Goal: Task Accomplishment & Management: Complete application form

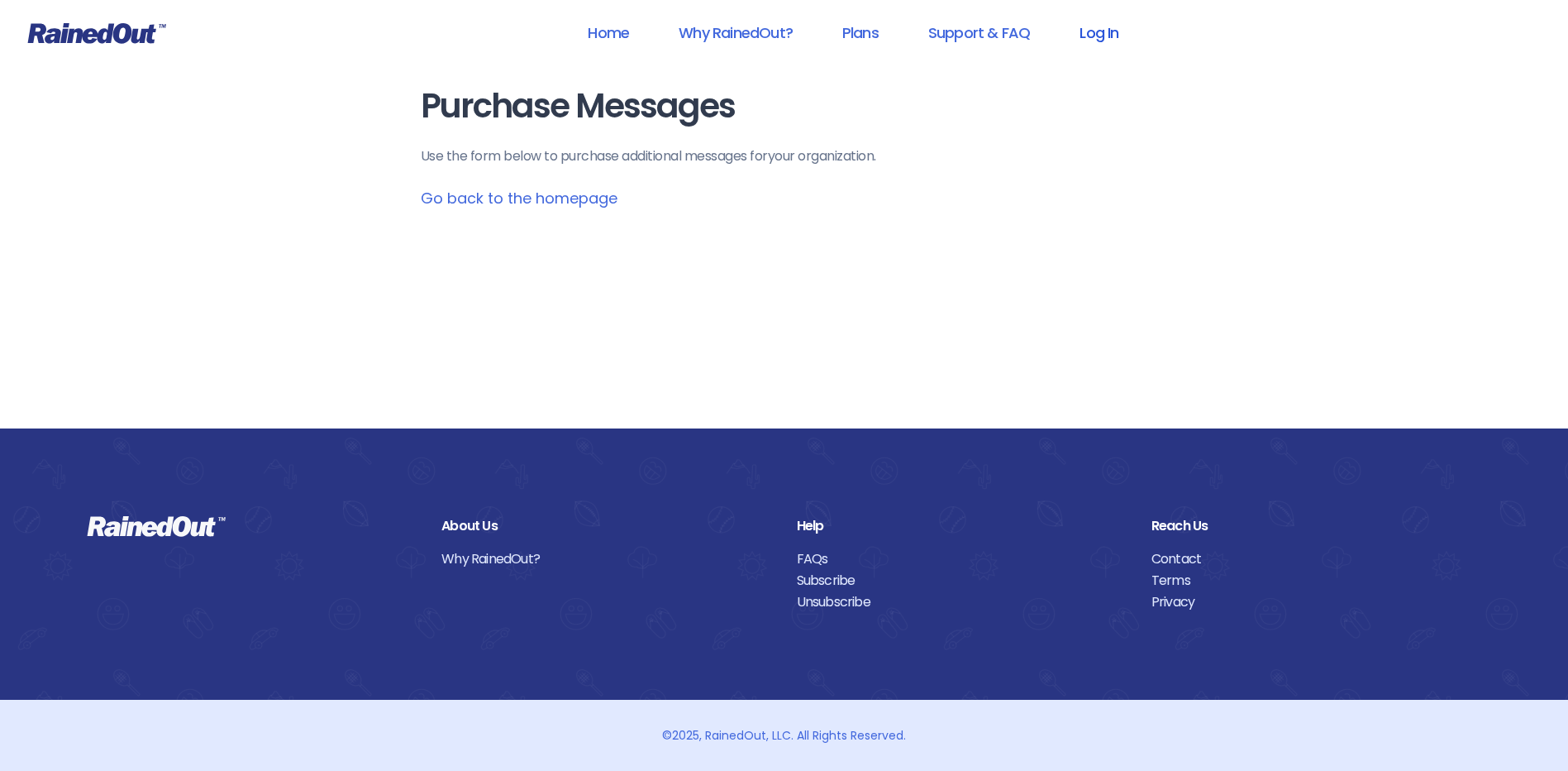
click at [1111, 29] on link "Log In" at bounding box center [1099, 32] width 82 height 37
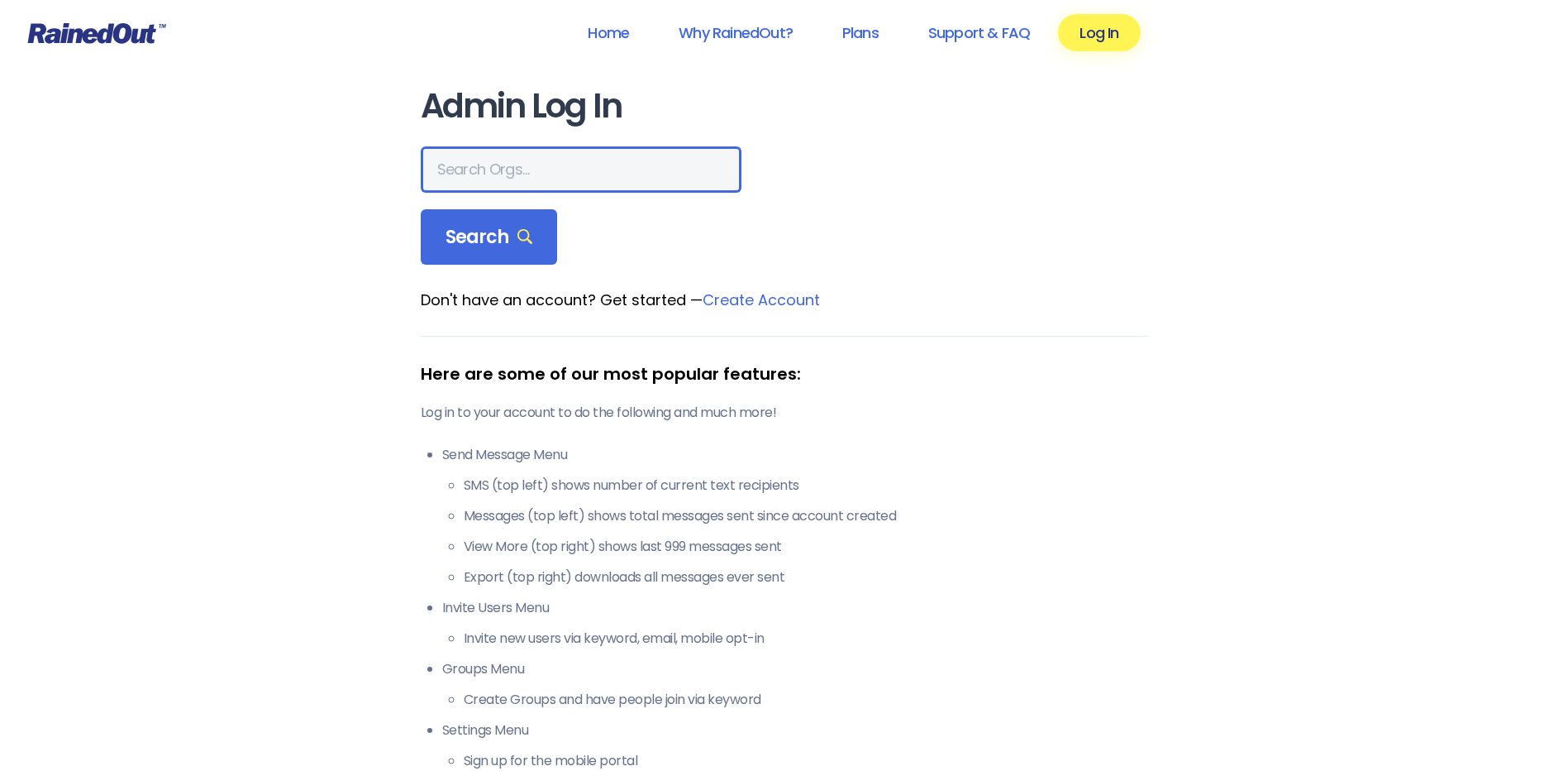
click at [582, 182] on input "text" at bounding box center [582, 170] width 321 height 47
type input "wcs"
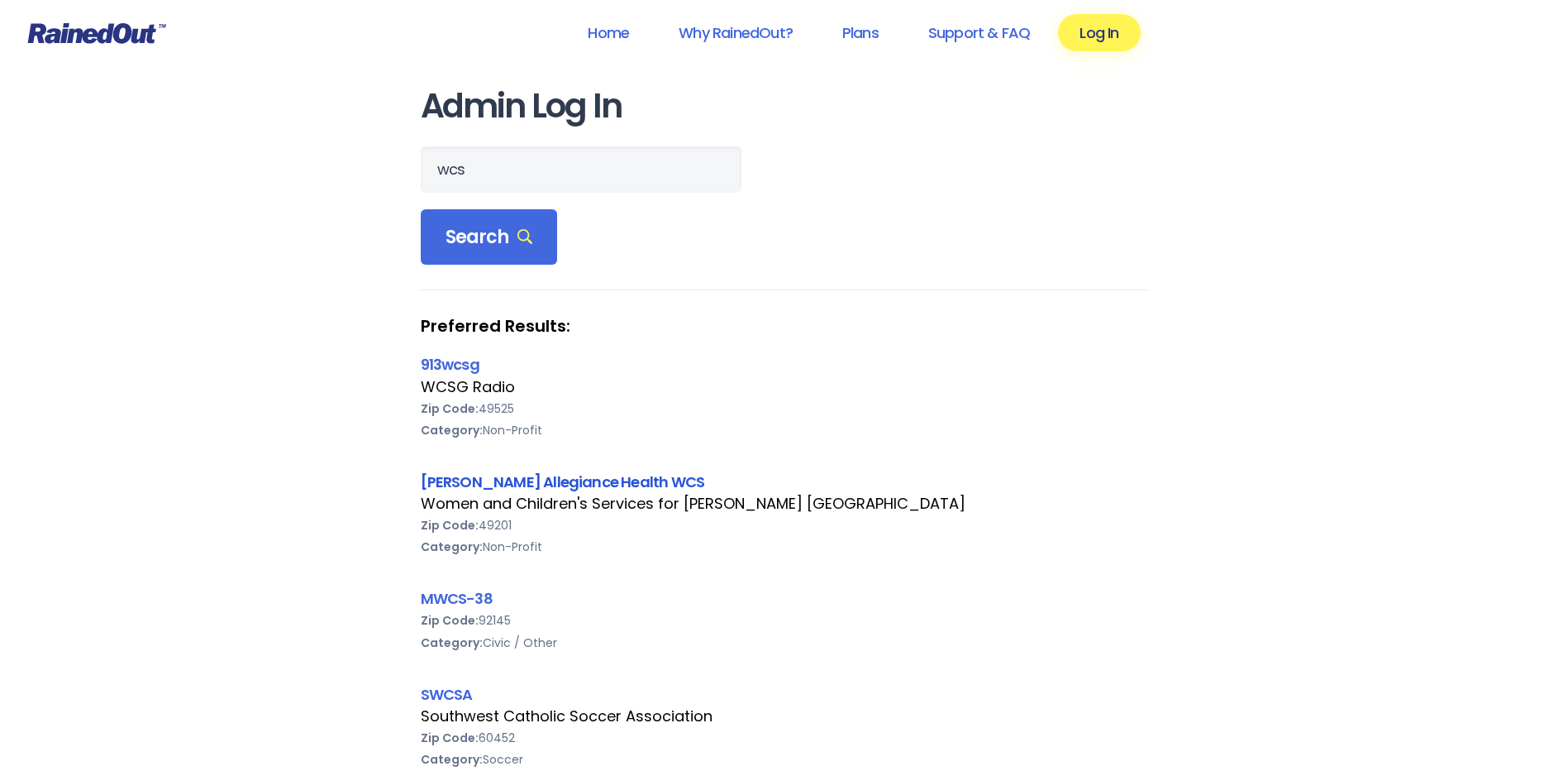
click at [484, 472] on link "[PERSON_NAME] Allegiance Health WCS" at bounding box center [564, 482] width 285 height 21
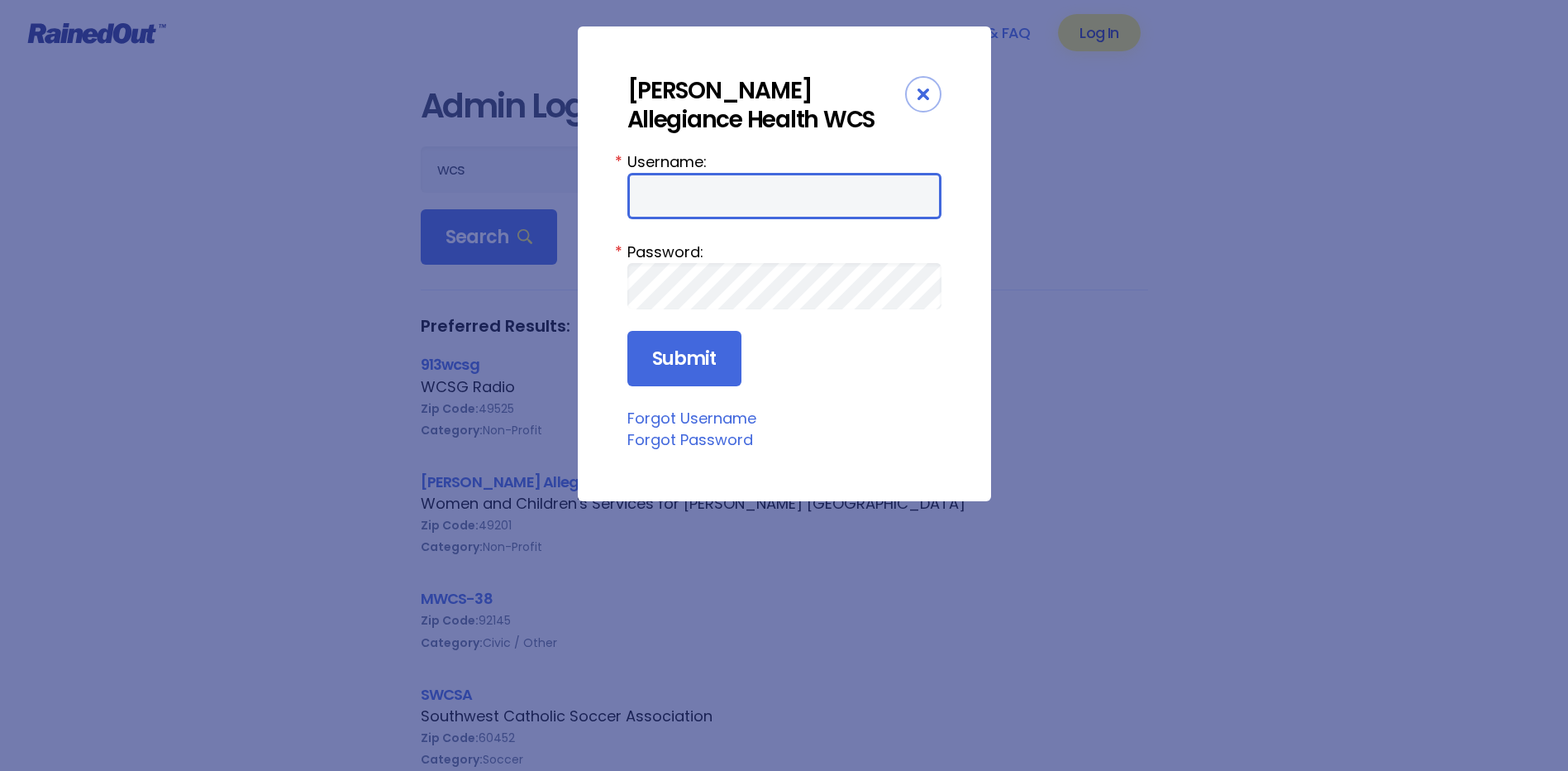
click at [666, 209] on input "Username:" at bounding box center [784, 196] width 314 height 47
type input "amercur1"
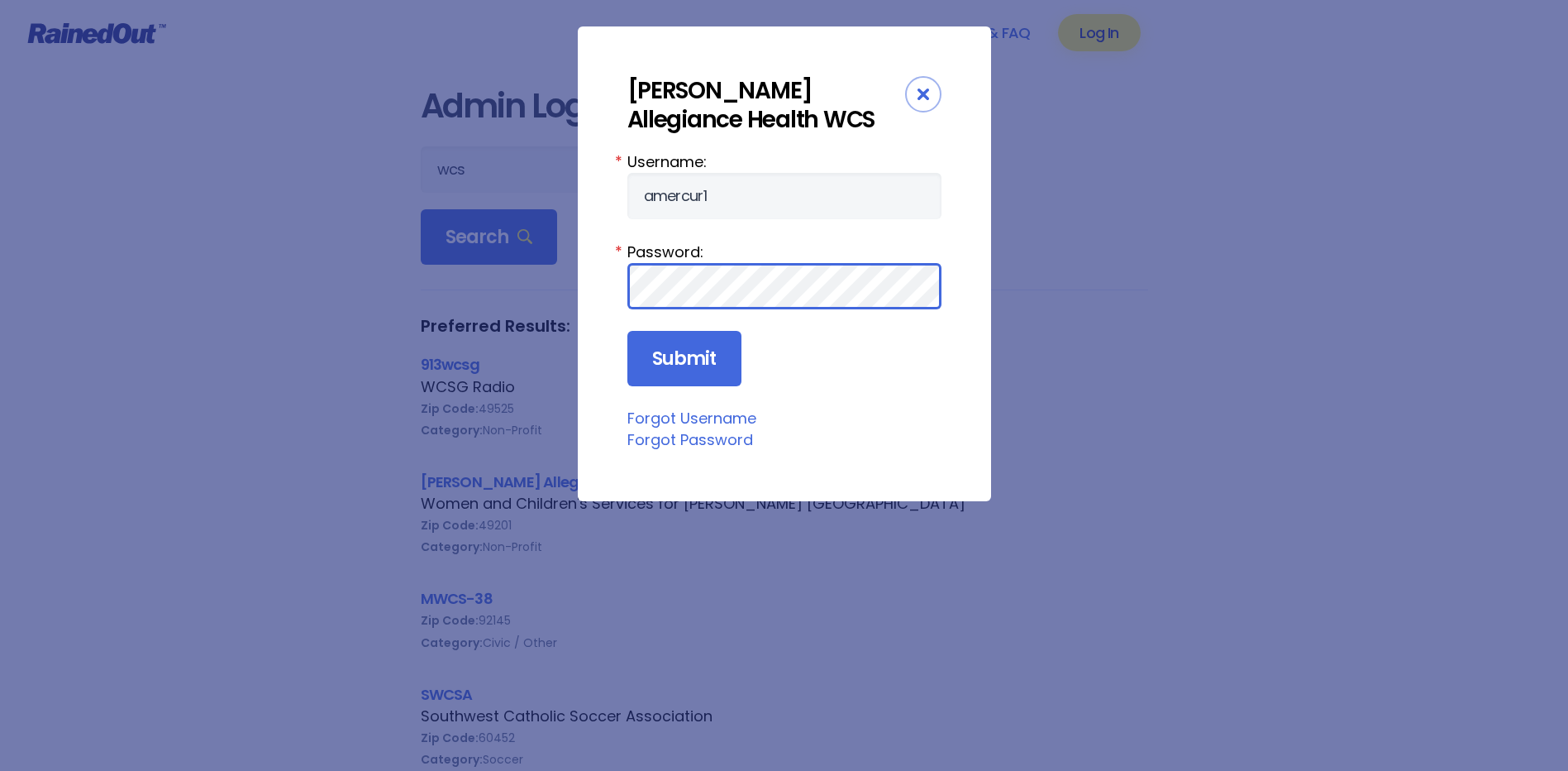
click at [627, 331] on input "Submit" at bounding box center [684, 358] width 114 height 56
